Goal: Task Accomplishment & Management: Complete application form

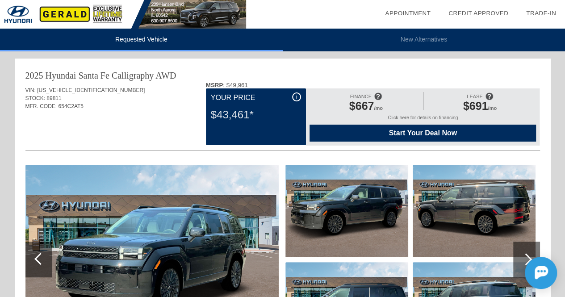
scroll to position [71, 0]
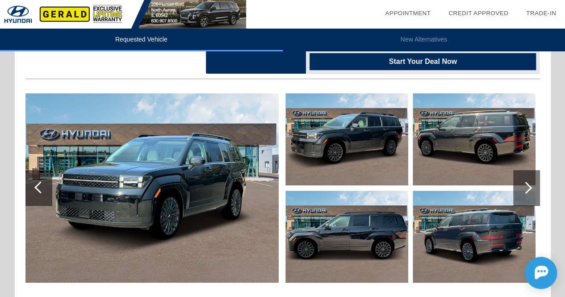
click at [178, 188] on img at bounding box center [151, 187] width 253 height 189
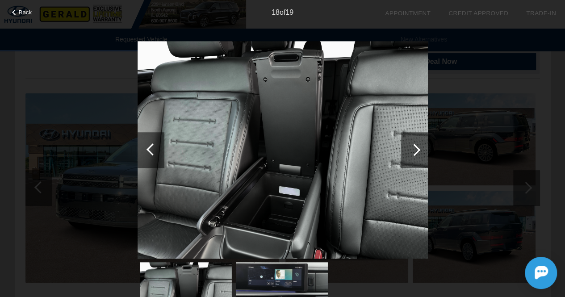
click at [20, 13] on span "Back" at bounding box center [25, 12] width 13 height 7
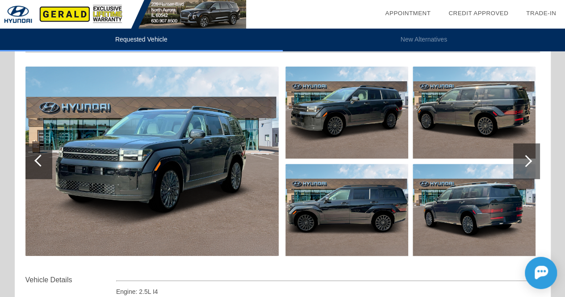
scroll to position [98, 0]
click at [215, 147] on img at bounding box center [151, 161] width 253 height 189
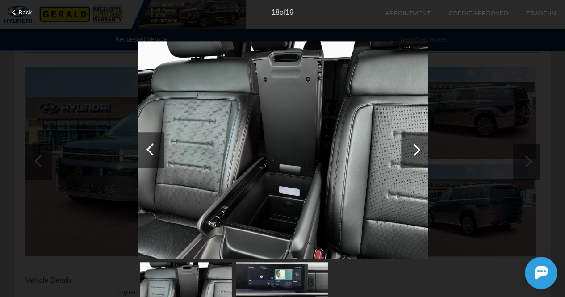
click at [416, 147] on div at bounding box center [414, 150] width 12 height 12
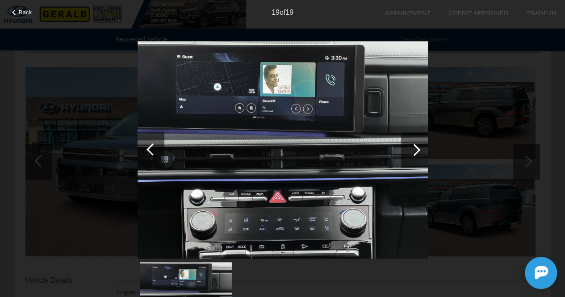
click at [416, 147] on div at bounding box center [414, 150] width 12 height 12
click at [434, 151] on div "Back 19 of 19" at bounding box center [282, 148] width 565 height 297
click at [420, 150] on div at bounding box center [414, 150] width 27 height 36
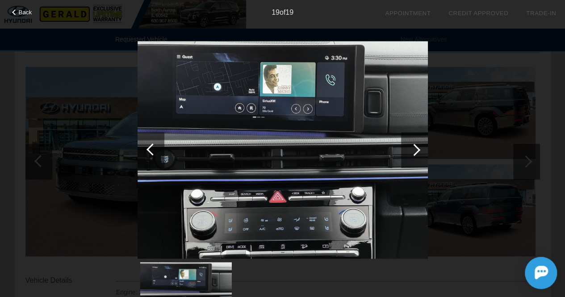
click at [149, 146] on div at bounding box center [150, 150] width 27 height 36
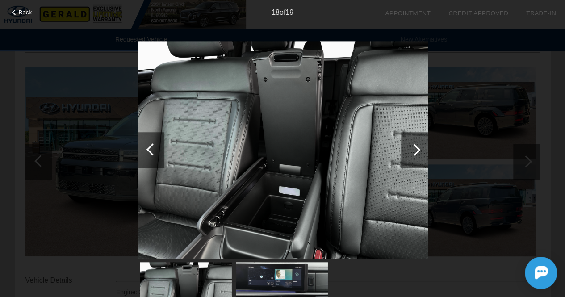
click at [149, 146] on div at bounding box center [150, 150] width 27 height 36
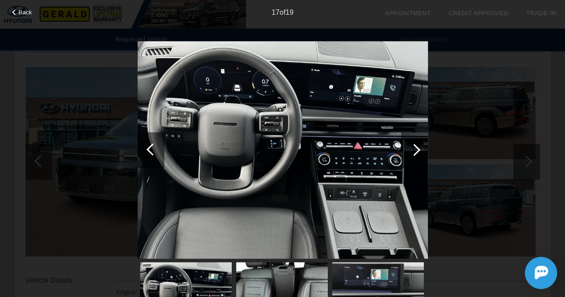
click at [149, 146] on div at bounding box center [150, 150] width 27 height 36
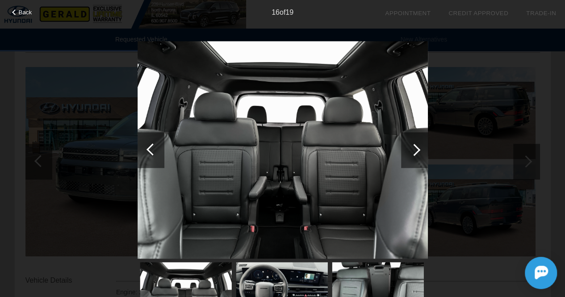
click at [149, 146] on div at bounding box center [150, 150] width 27 height 36
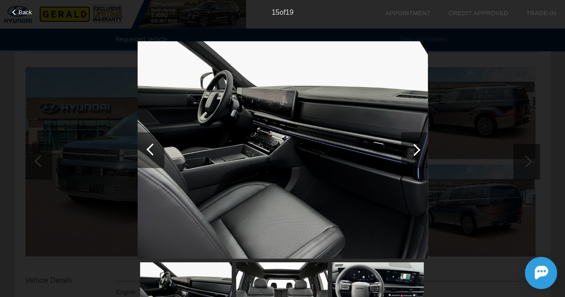
click at [419, 140] on div at bounding box center [414, 150] width 27 height 36
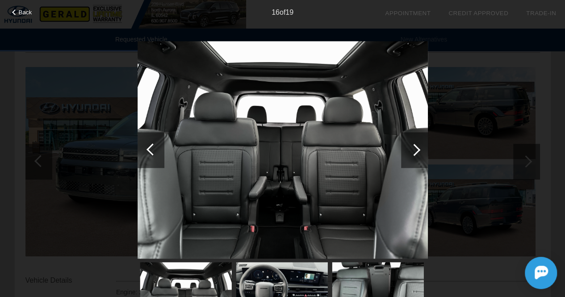
click at [144, 150] on div at bounding box center [150, 150] width 27 height 36
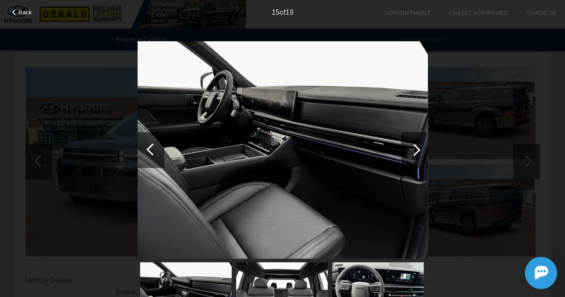
click at [144, 150] on div at bounding box center [150, 150] width 27 height 36
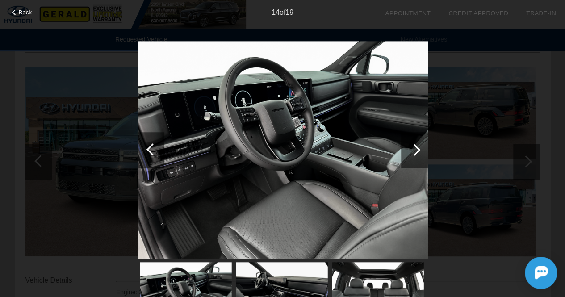
click at [144, 150] on div at bounding box center [150, 150] width 27 height 36
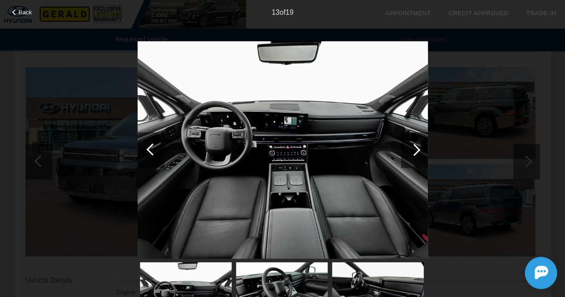
click at [144, 150] on div at bounding box center [150, 150] width 27 height 36
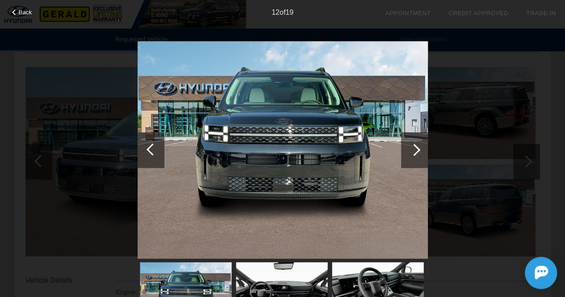
click at [144, 150] on div at bounding box center [150, 150] width 27 height 36
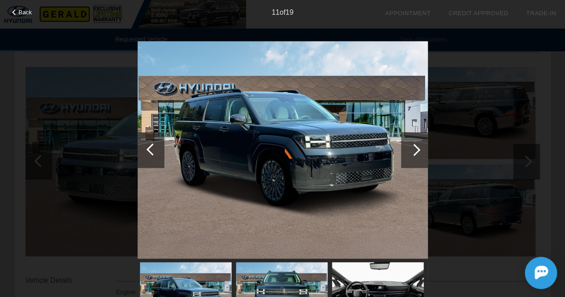
click at [144, 150] on div at bounding box center [150, 150] width 27 height 36
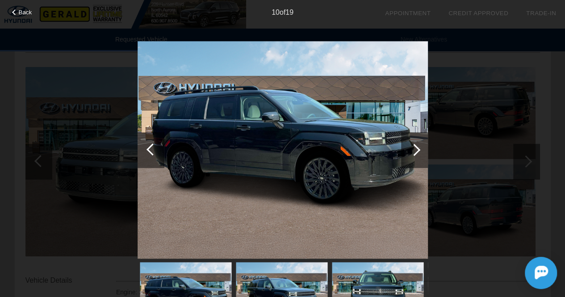
click at [144, 150] on div at bounding box center [150, 150] width 27 height 36
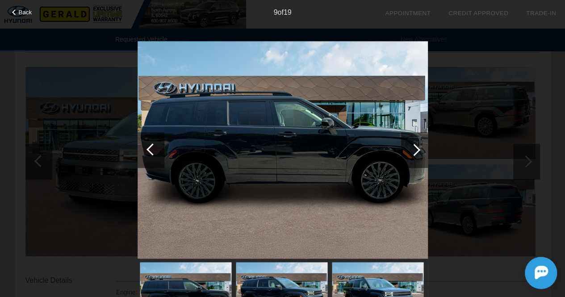
click at [144, 150] on div at bounding box center [150, 150] width 27 height 36
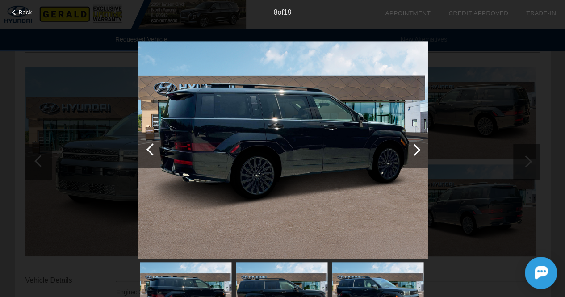
click at [144, 150] on div at bounding box center [150, 150] width 27 height 36
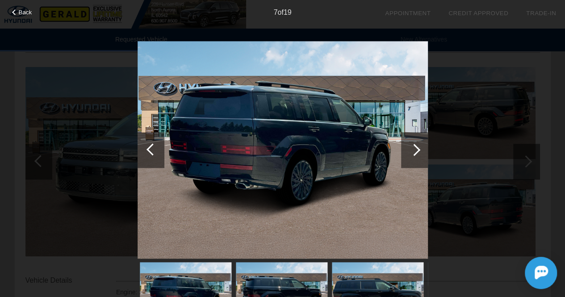
click at [144, 150] on div at bounding box center [150, 150] width 27 height 36
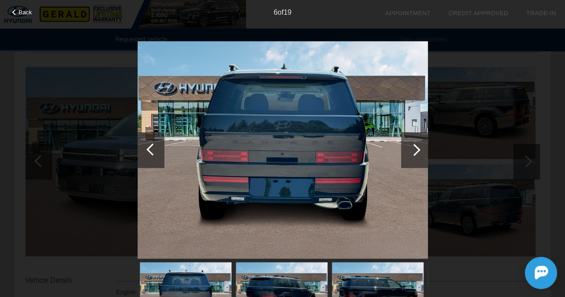
click at [144, 150] on div at bounding box center [150, 150] width 27 height 36
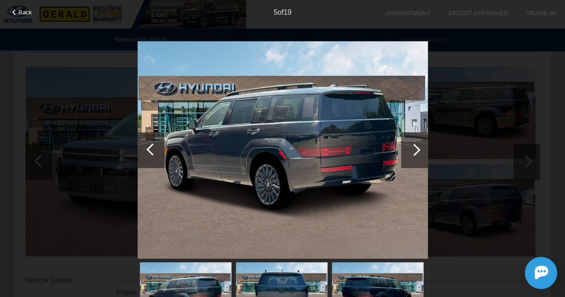
click at [144, 150] on div at bounding box center [150, 150] width 27 height 36
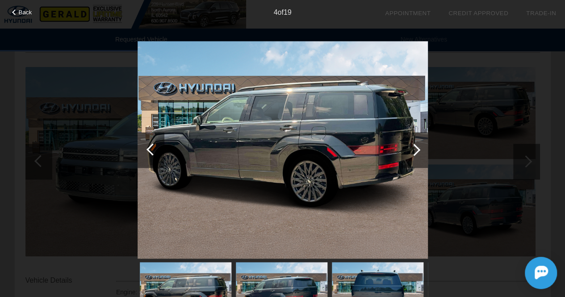
click at [144, 150] on div at bounding box center [150, 150] width 27 height 36
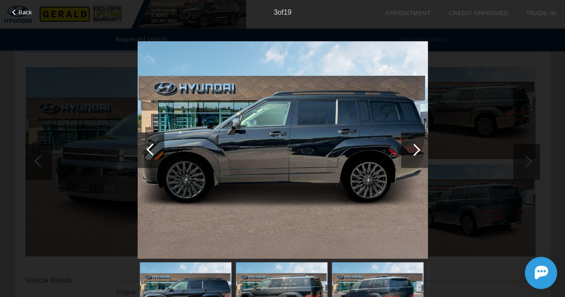
click at [144, 150] on div at bounding box center [150, 150] width 27 height 36
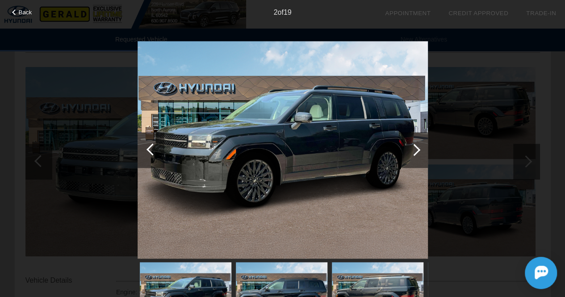
click at [14, 13] on div at bounding box center [15, 12] width 6 height 6
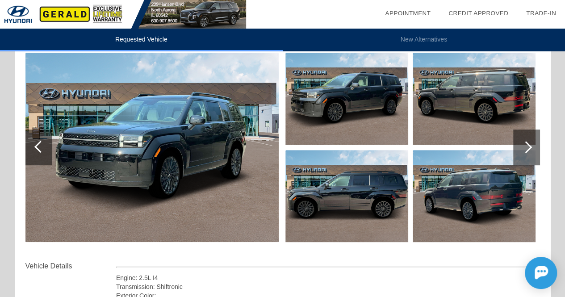
scroll to position [0, 0]
